Goal: Check status: Check status

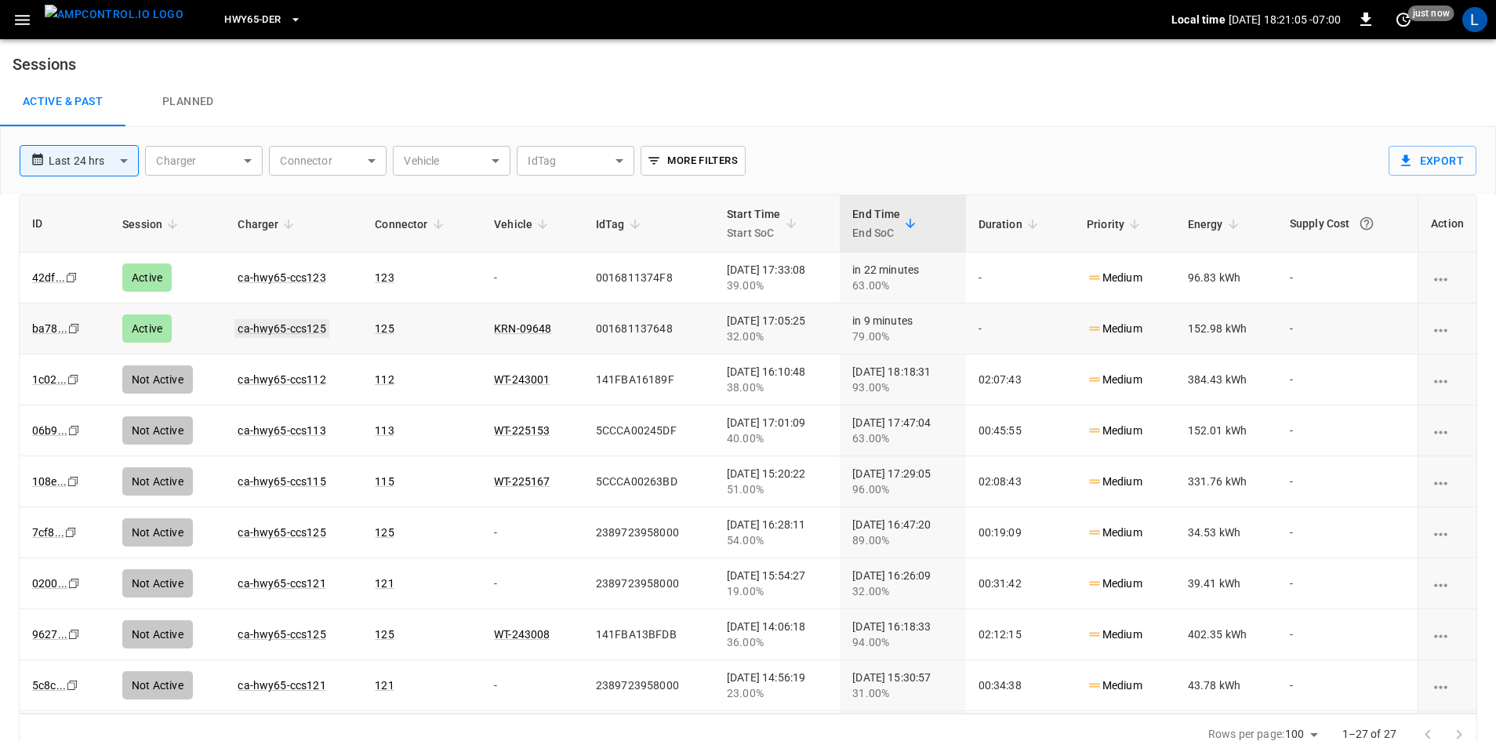
click at [293, 332] on link "ca-hwy65-ccs125" at bounding box center [281, 328] width 94 height 19
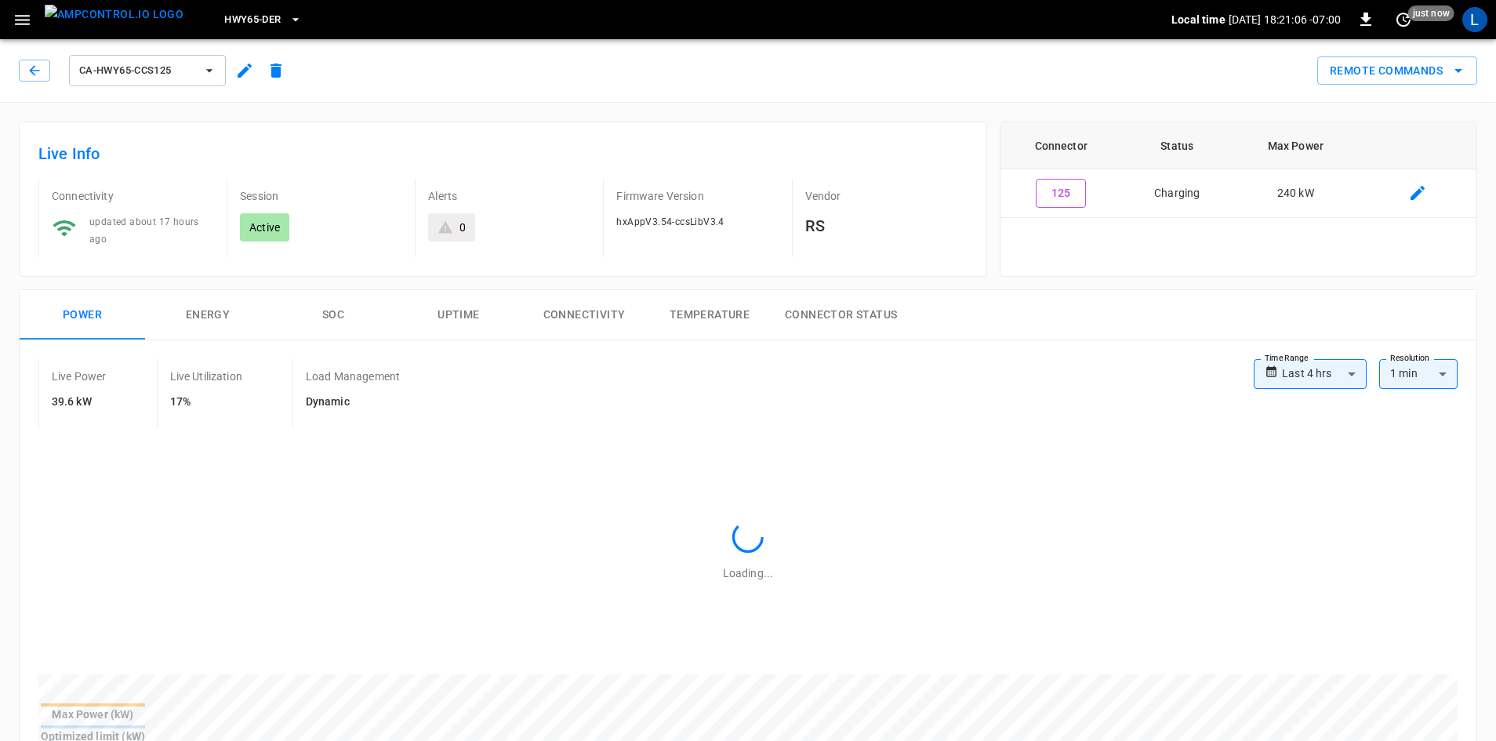
click at [340, 316] on button "SOC" at bounding box center [333, 315] width 125 height 50
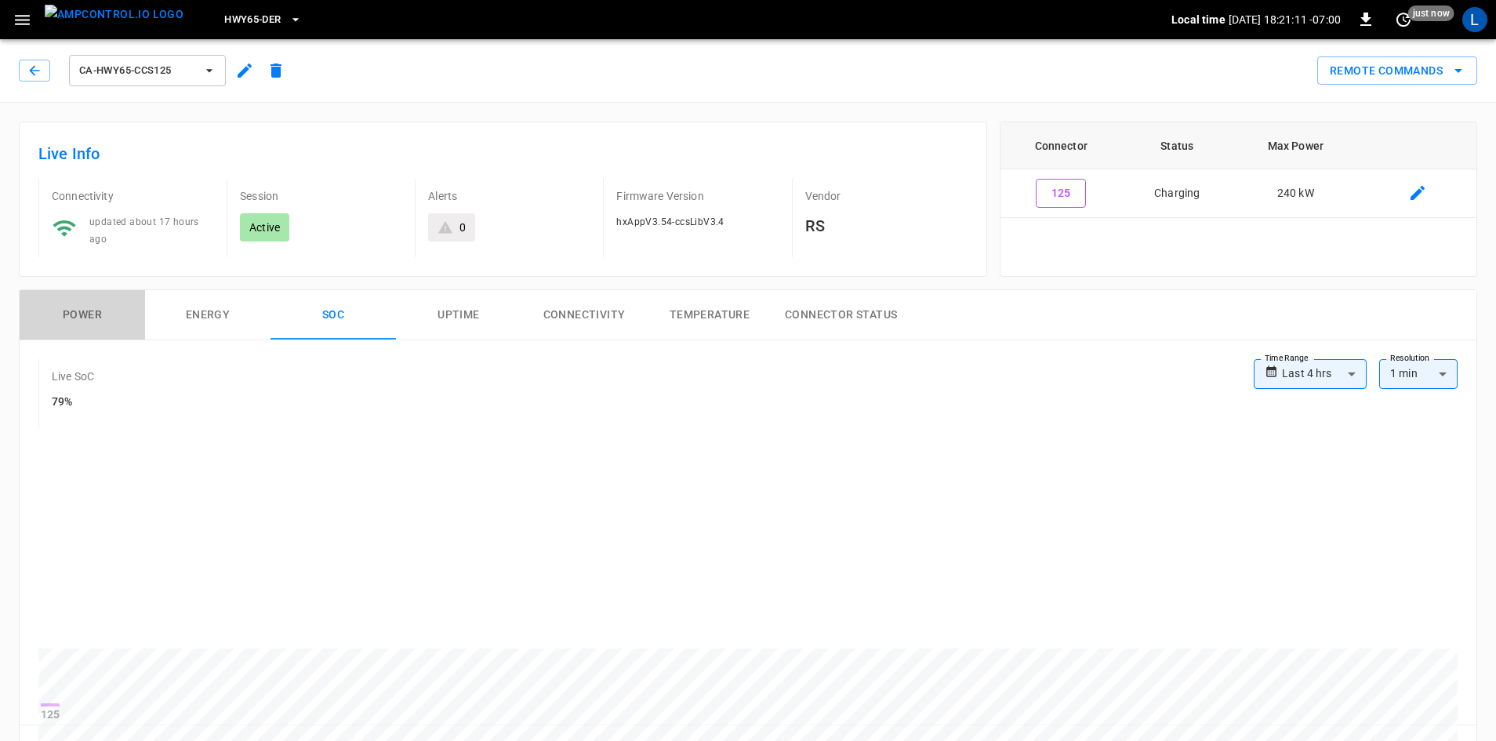
click at [83, 320] on button "Power" at bounding box center [82, 315] width 125 height 50
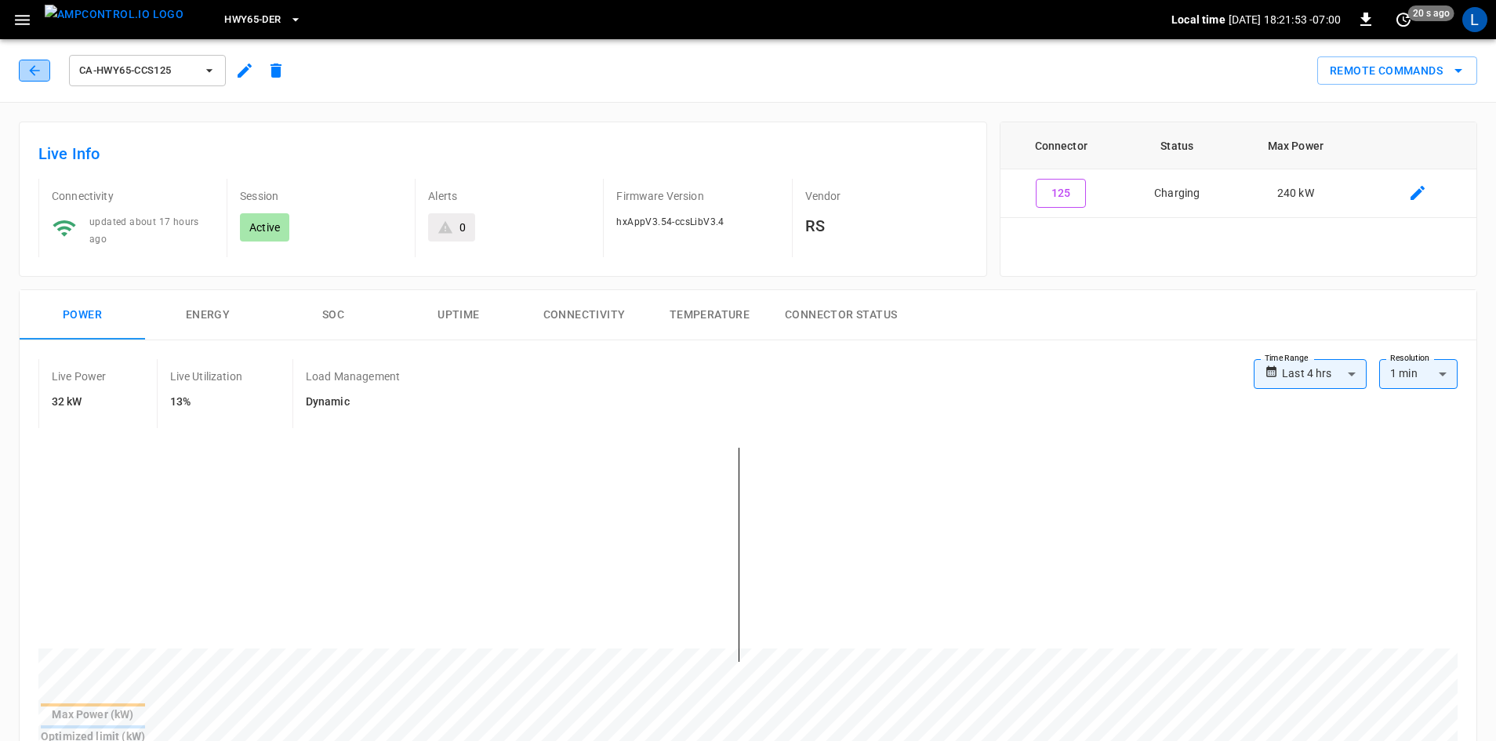
click at [20, 68] on button "button" at bounding box center [34, 71] width 31 height 22
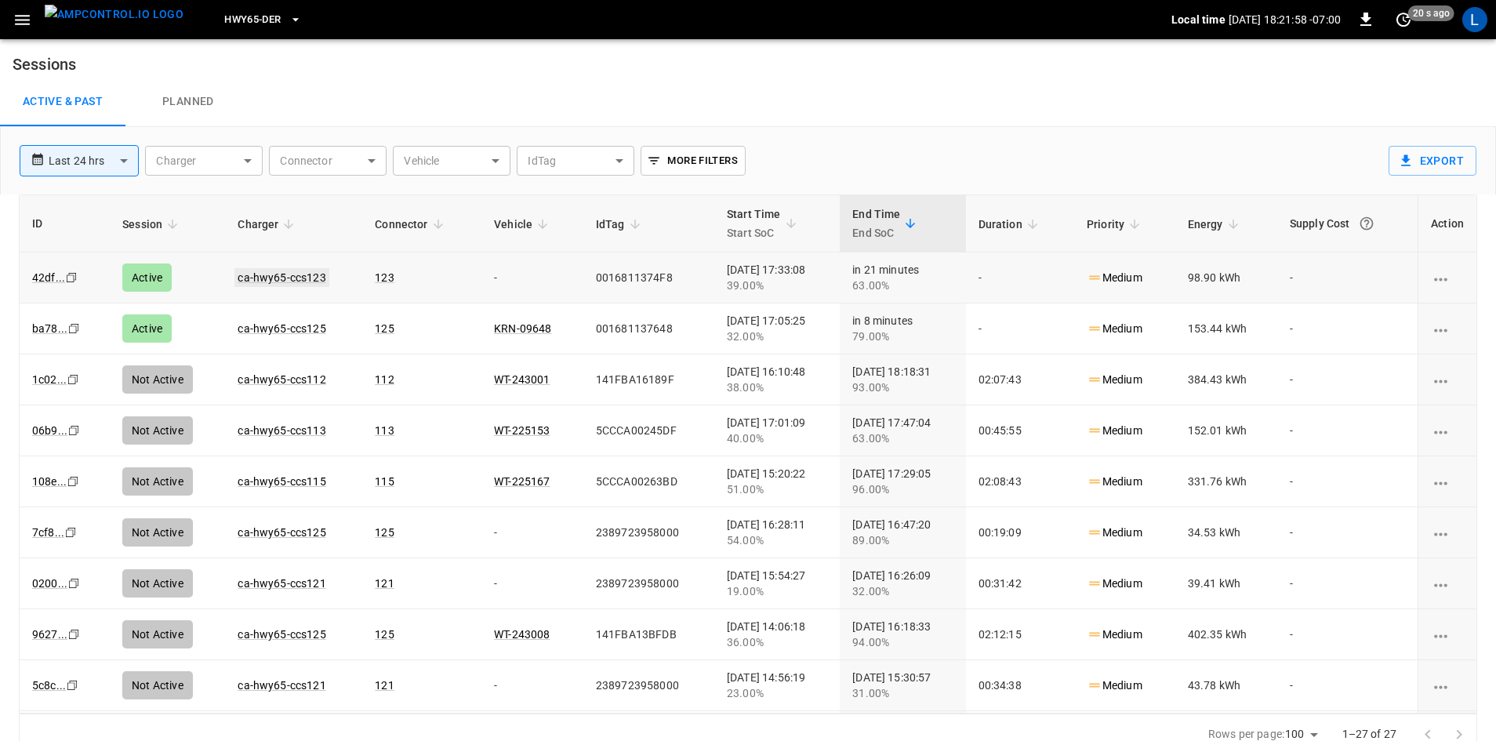
click at [280, 281] on link "ca-hwy65-ccs123" at bounding box center [281, 277] width 94 height 19
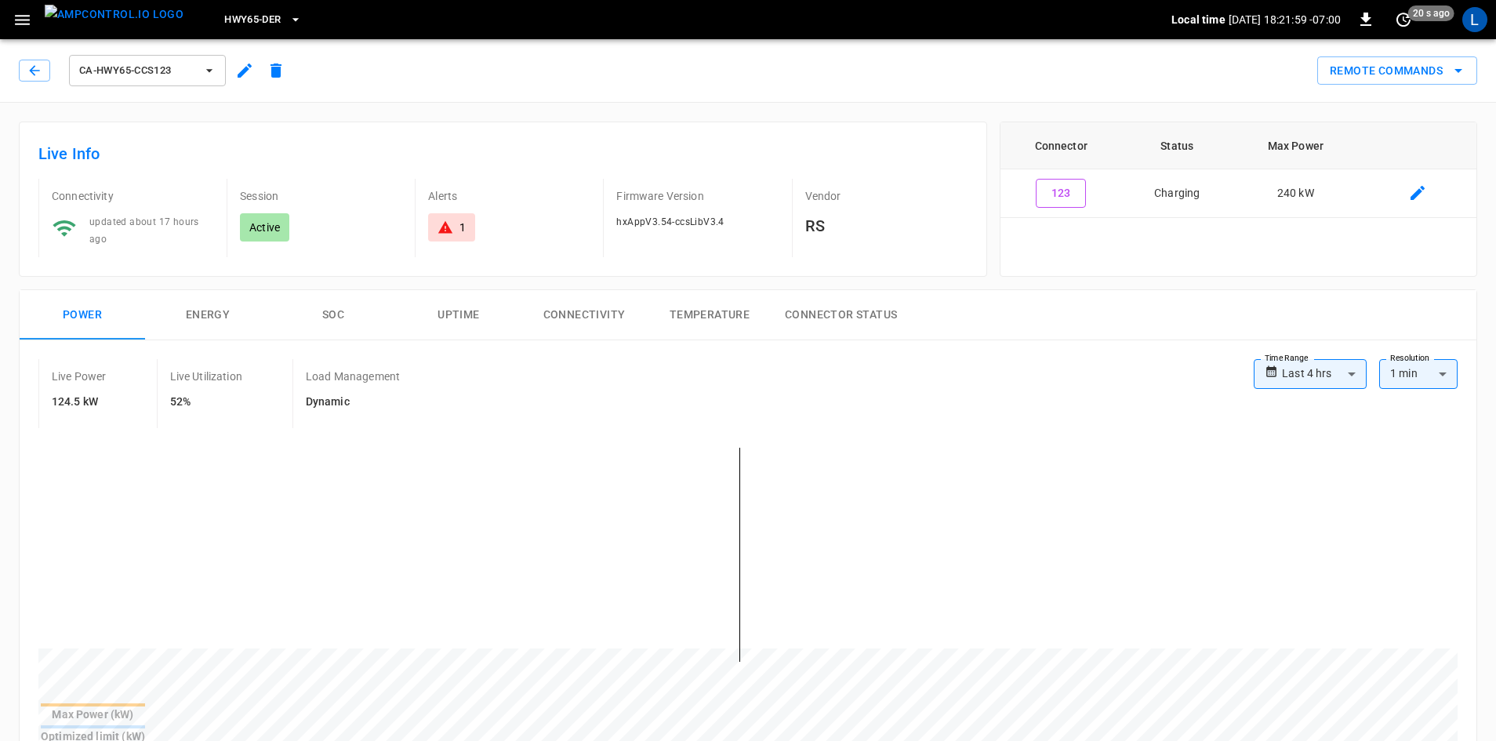
click at [336, 308] on button "SOC" at bounding box center [333, 315] width 125 height 50
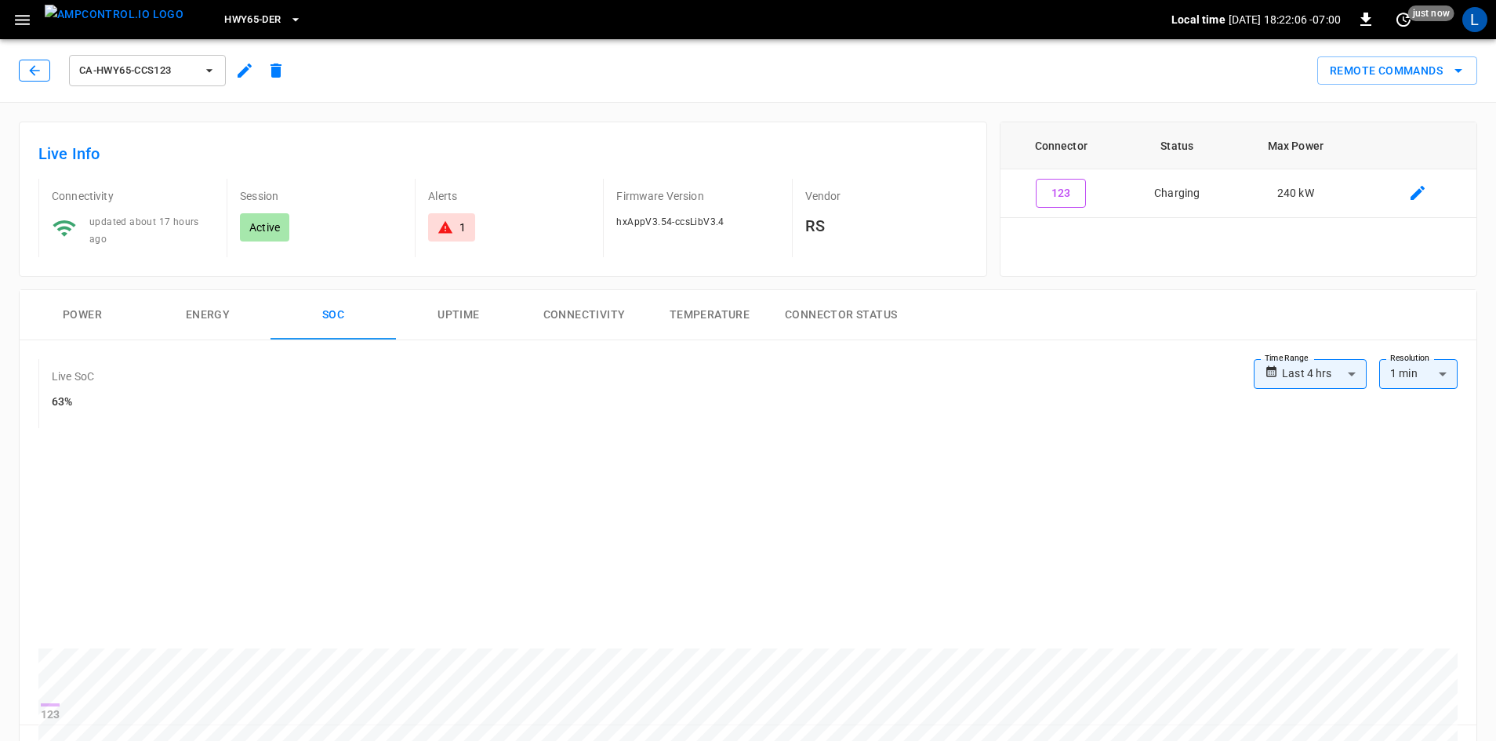
click at [33, 67] on icon "button" at bounding box center [35, 71] width 16 height 16
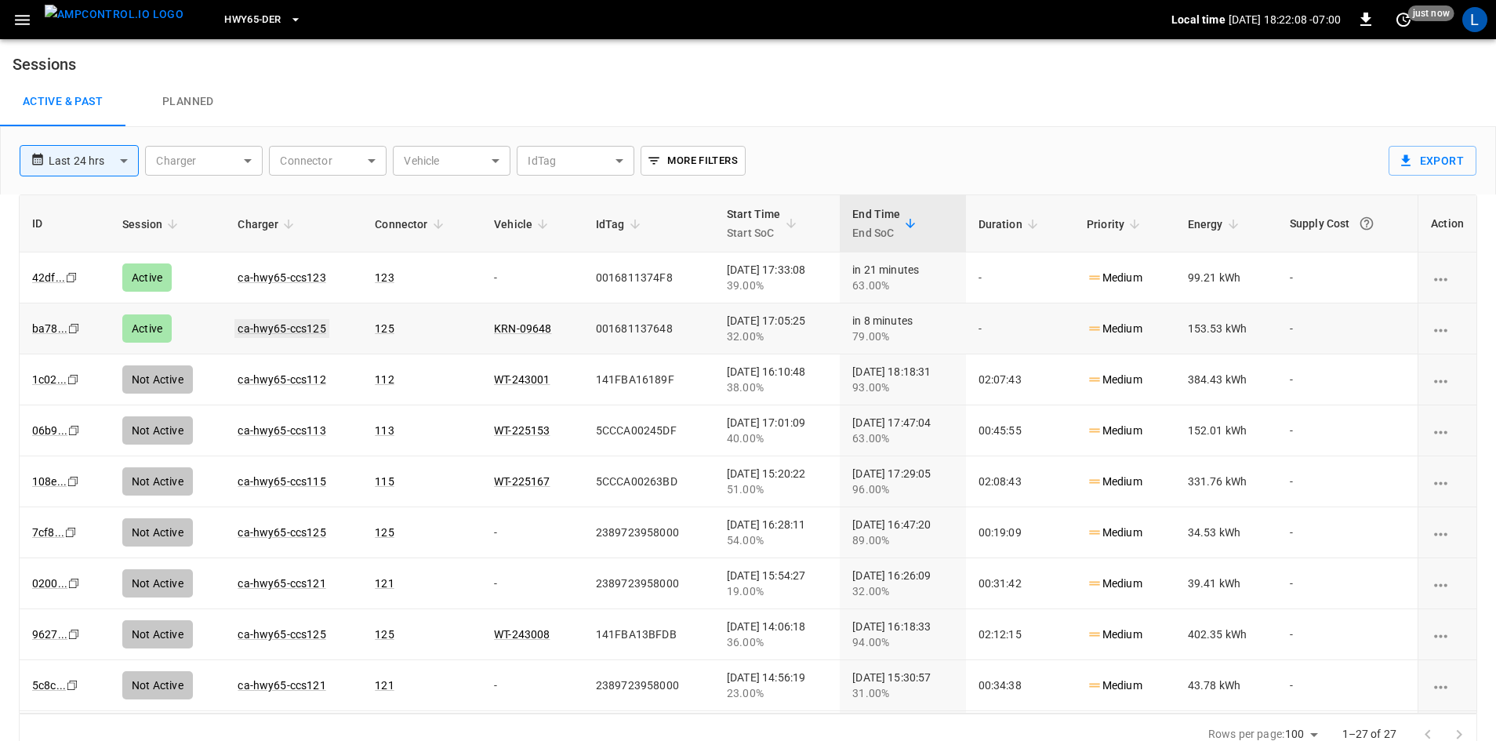
click at [285, 328] on link "ca-hwy65-ccs125" at bounding box center [281, 328] width 94 height 19
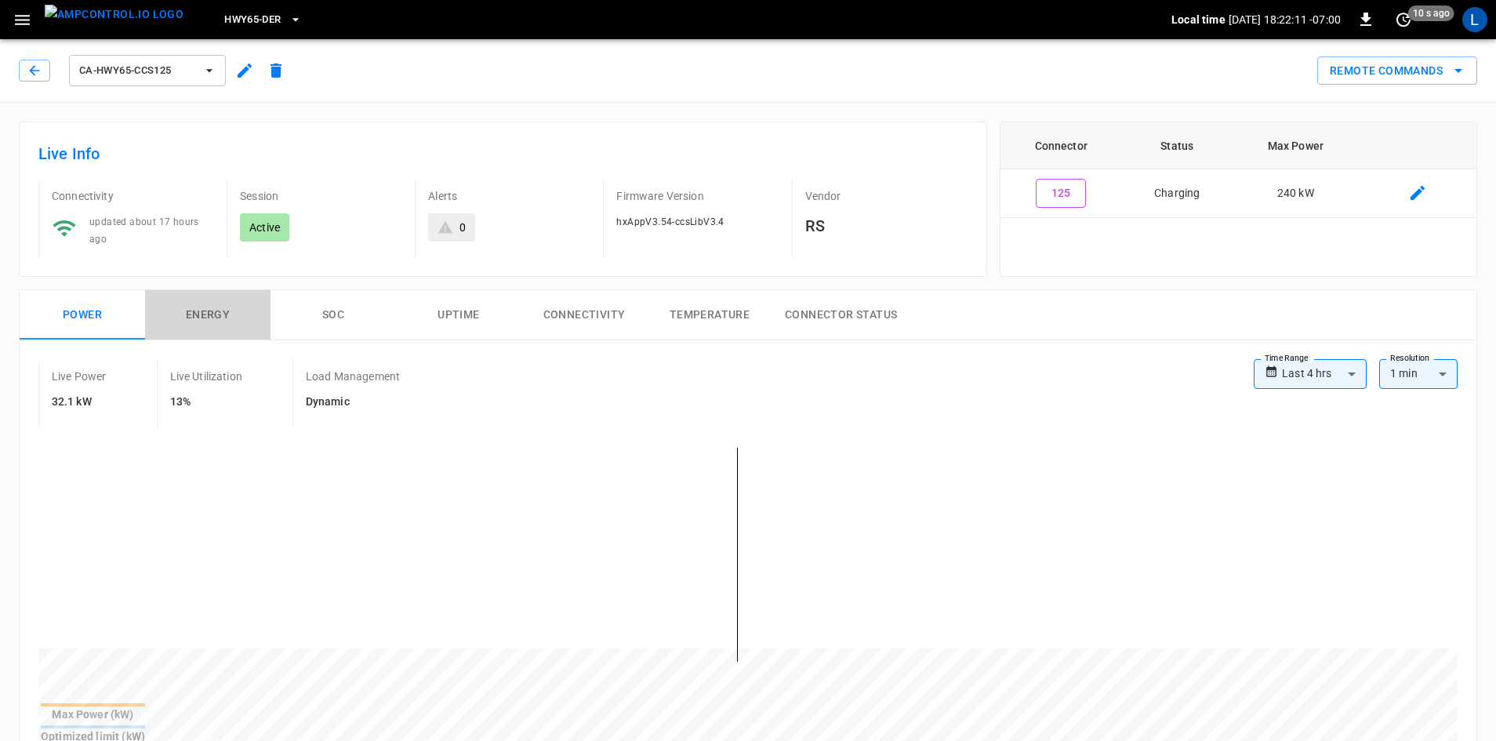
click at [216, 315] on button "Energy" at bounding box center [207, 315] width 125 height 50
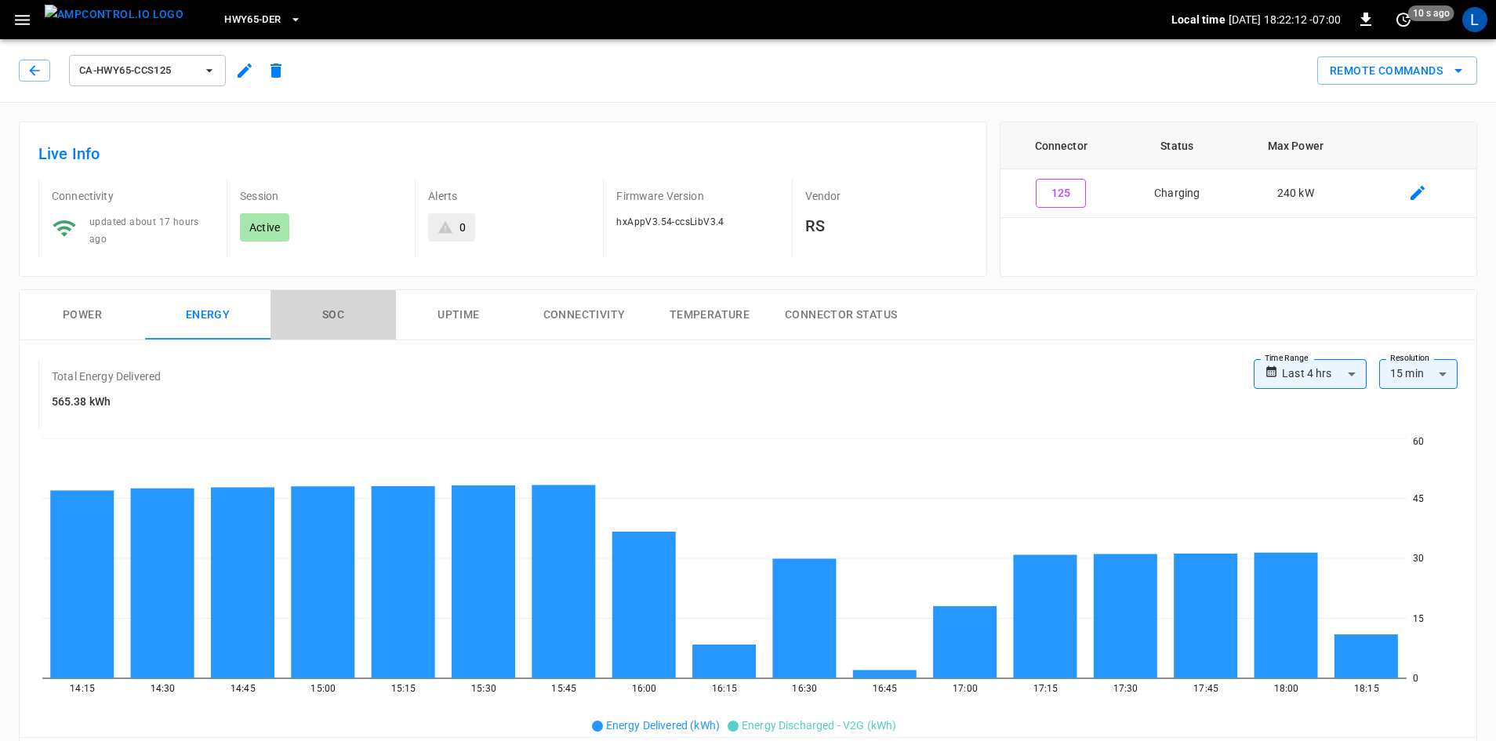
click at [330, 311] on button "SOC" at bounding box center [333, 315] width 125 height 50
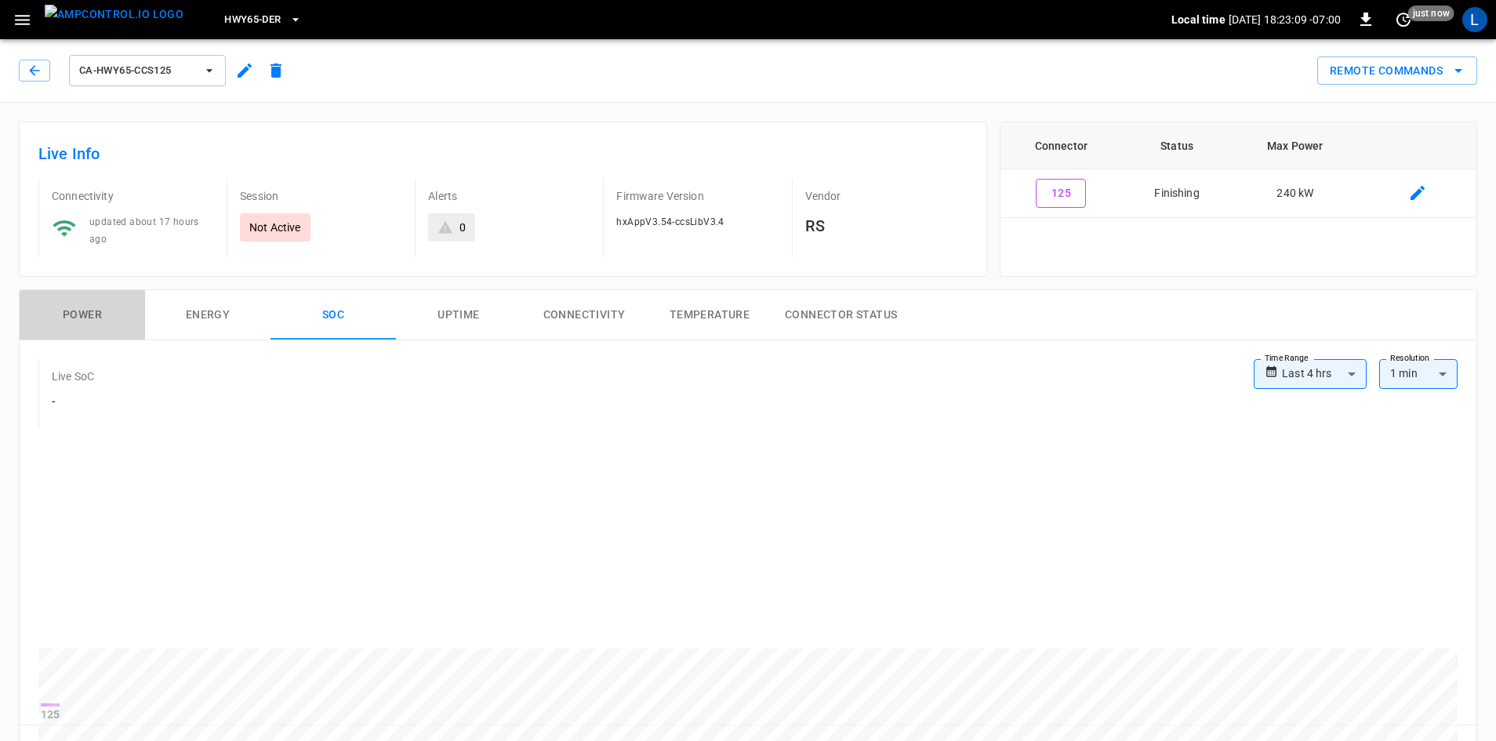
click at [109, 317] on button "Power" at bounding box center [82, 315] width 125 height 50
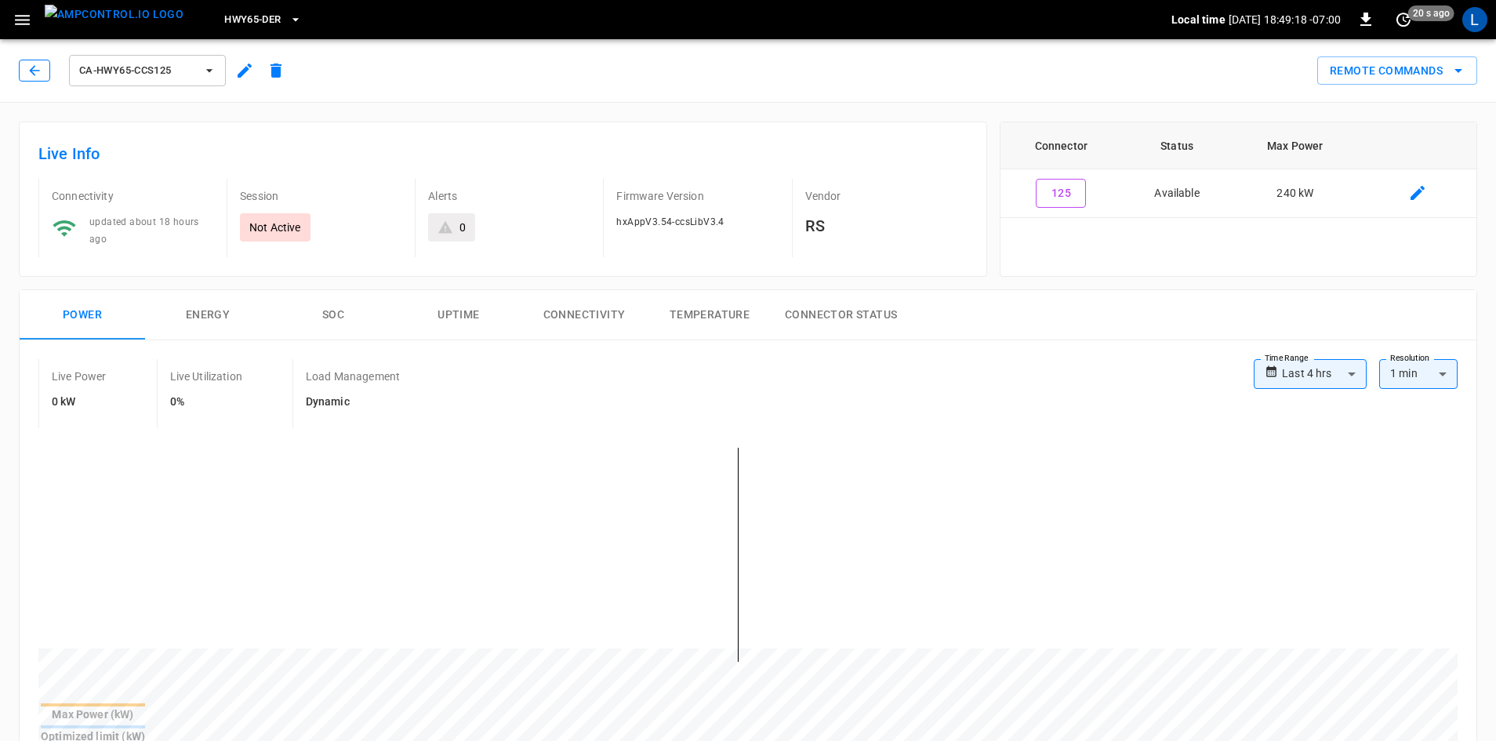
click at [31, 70] on icon "button" at bounding box center [35, 71] width 16 height 16
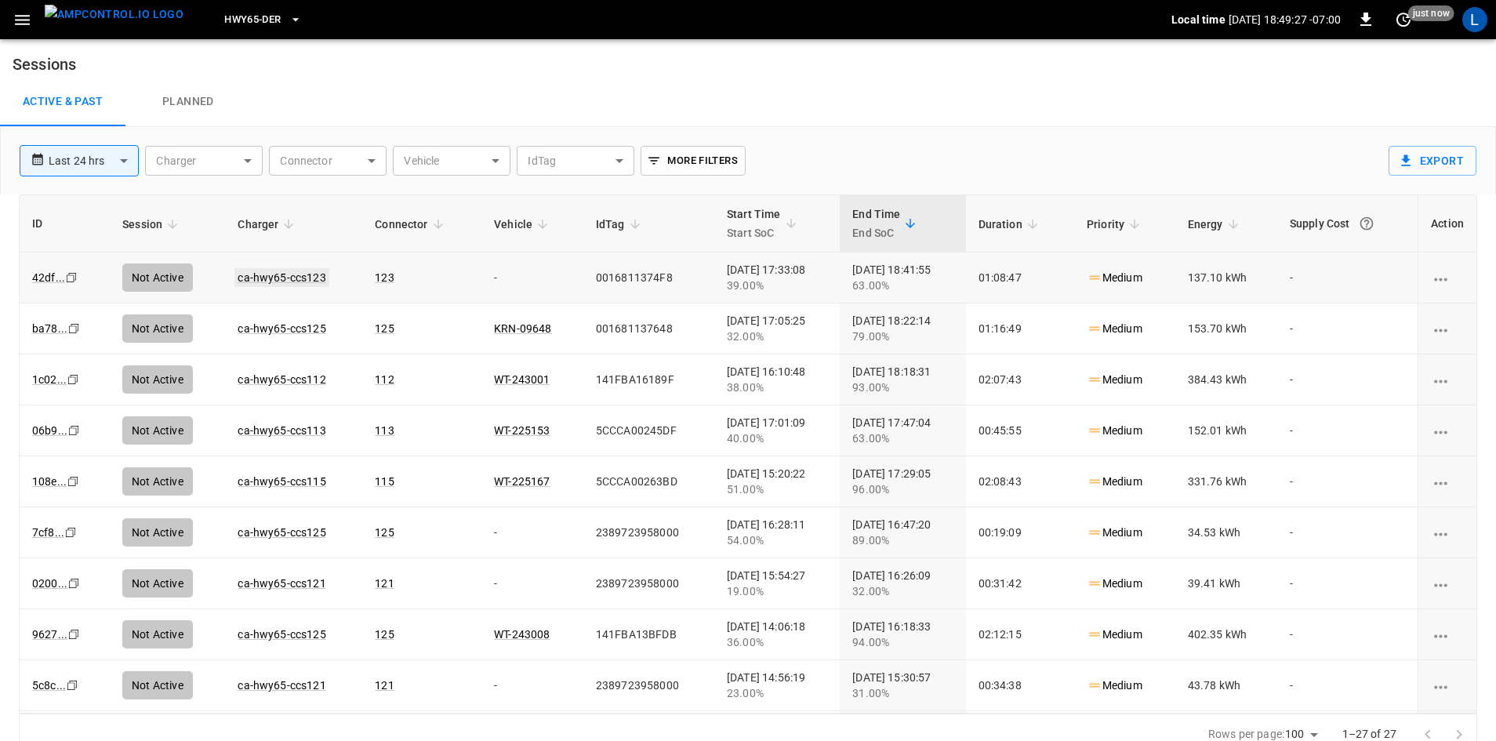
click at [271, 273] on link "ca-hwy65-ccs123" at bounding box center [281, 277] width 94 height 19
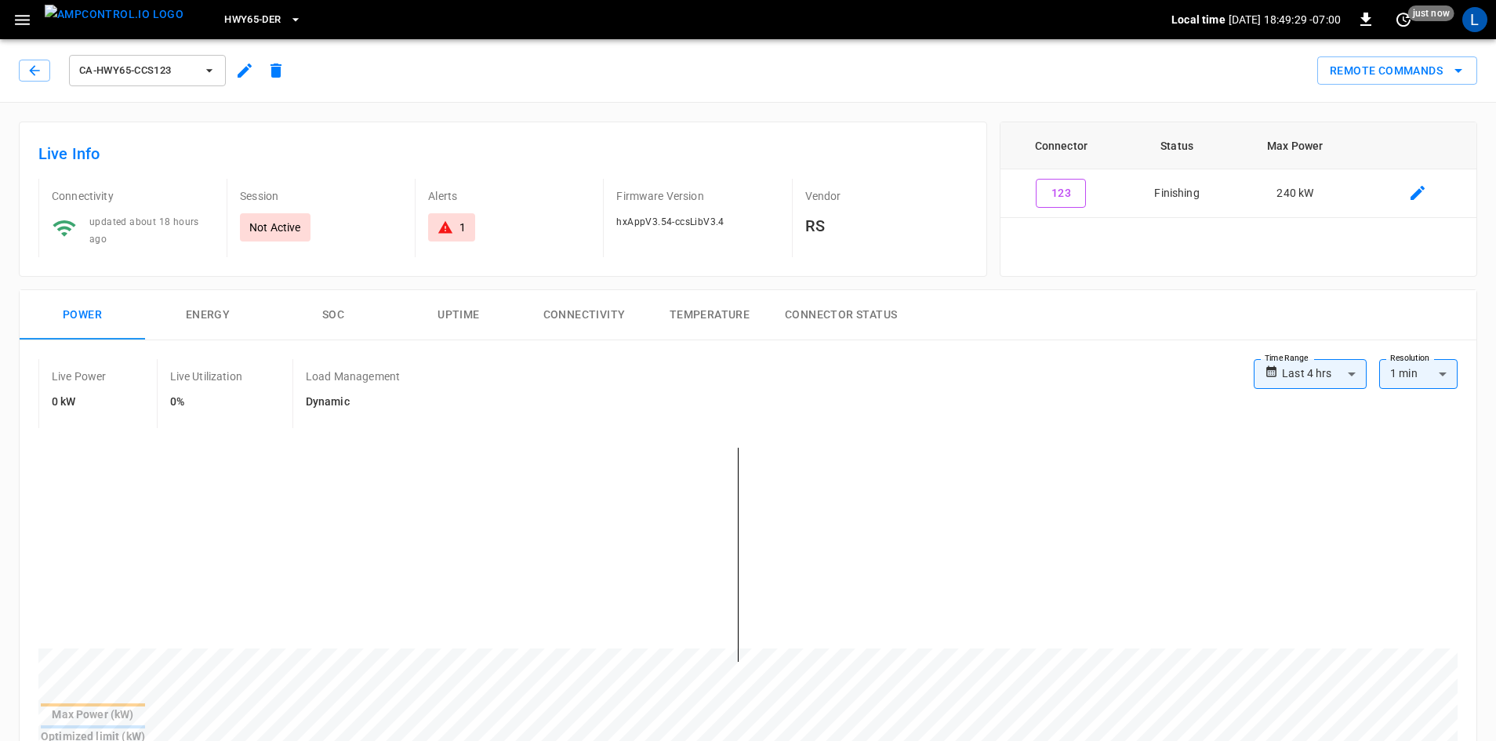
click at [328, 314] on button "SOC" at bounding box center [333, 315] width 125 height 50
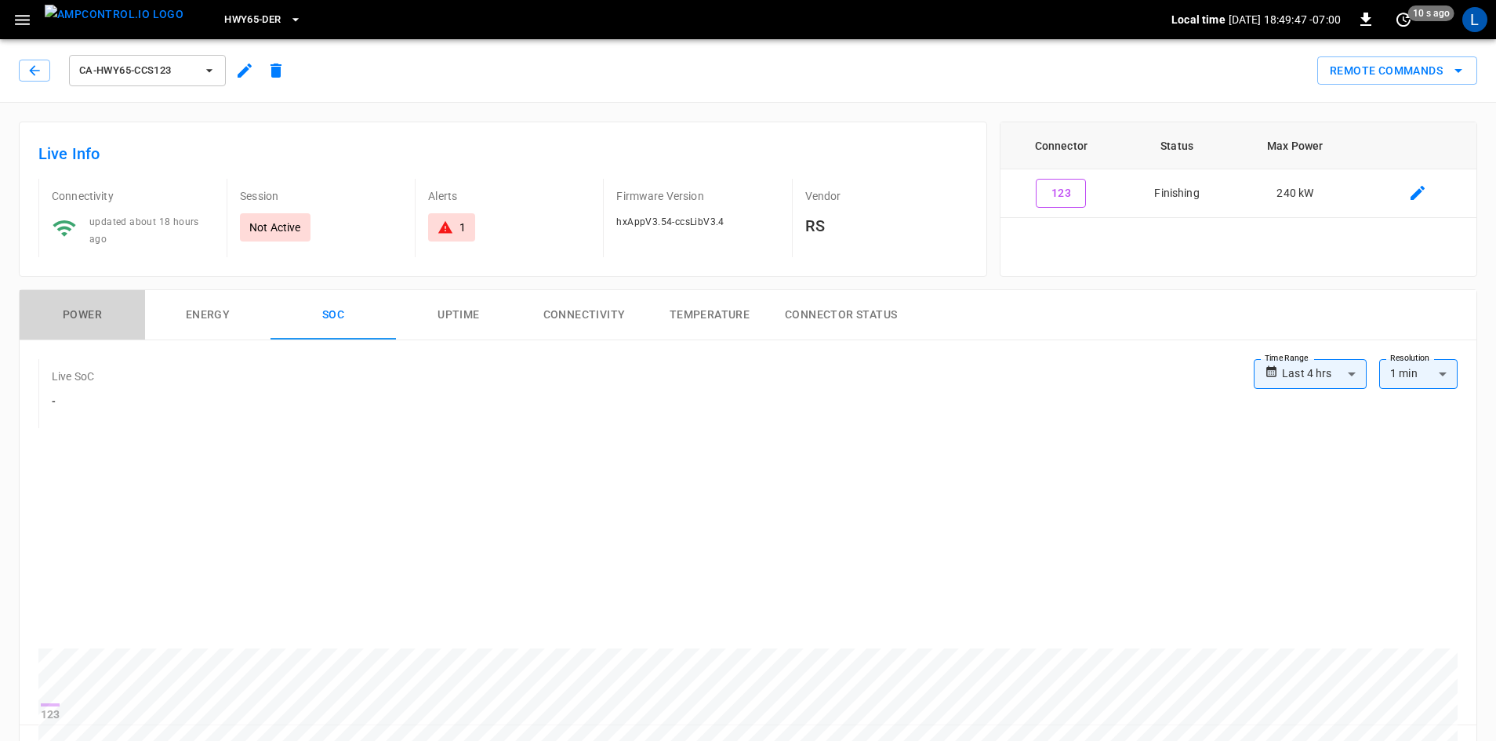
click at [112, 313] on button "Power" at bounding box center [82, 315] width 125 height 50
